Goal: Navigation & Orientation: Find specific page/section

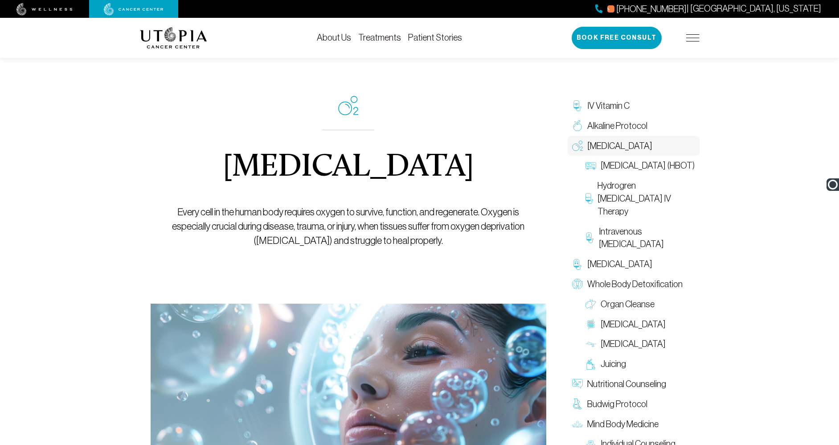
click at [689, 36] on img at bounding box center [693, 37] width 13 height 7
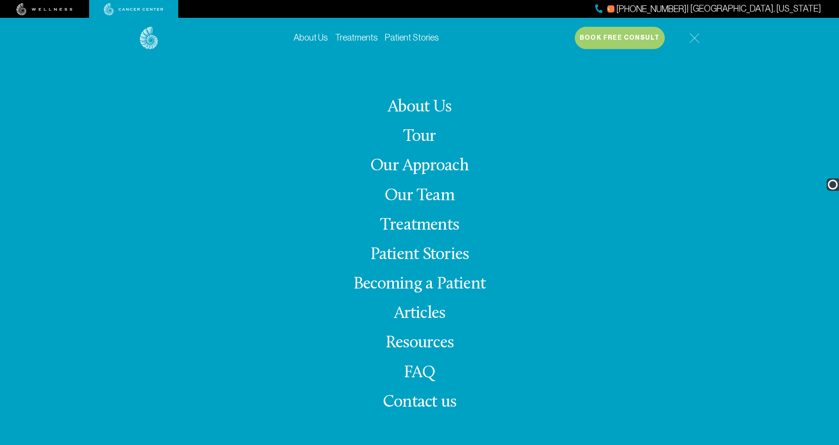
click at [417, 198] on link "Our Team" at bounding box center [420, 195] width 70 height 17
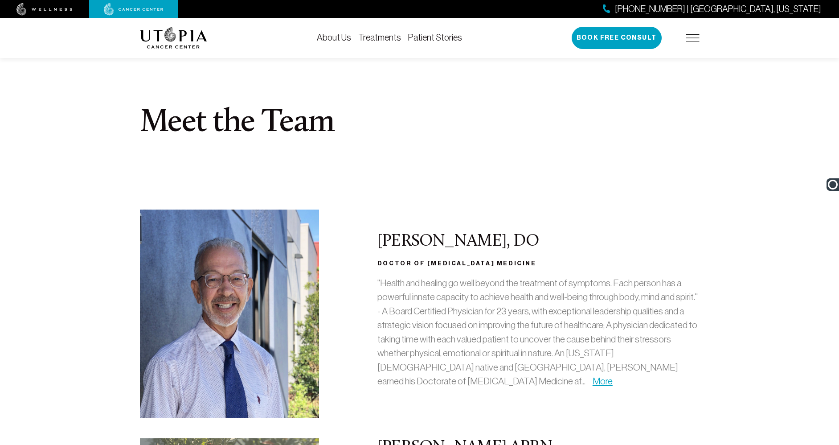
click at [384, 34] on link "Treatments" at bounding box center [379, 38] width 43 height 10
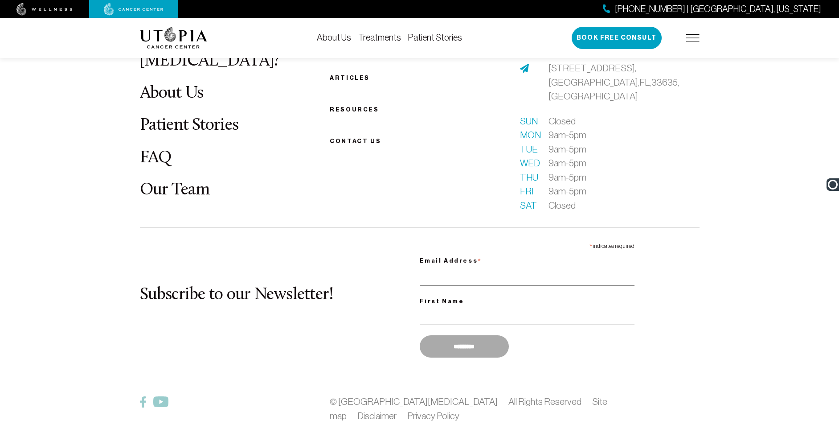
scroll to position [2570, 0]
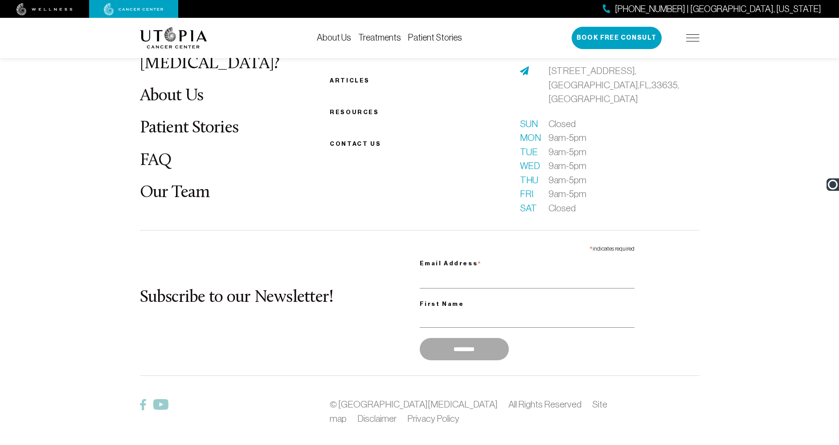
click at [141, 399] on img at bounding box center [143, 404] width 6 height 11
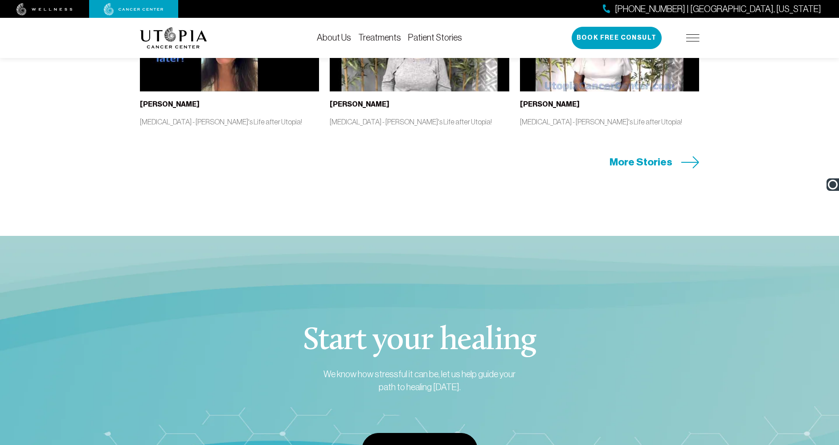
scroll to position [1982, 0]
